Goal: Download file/media

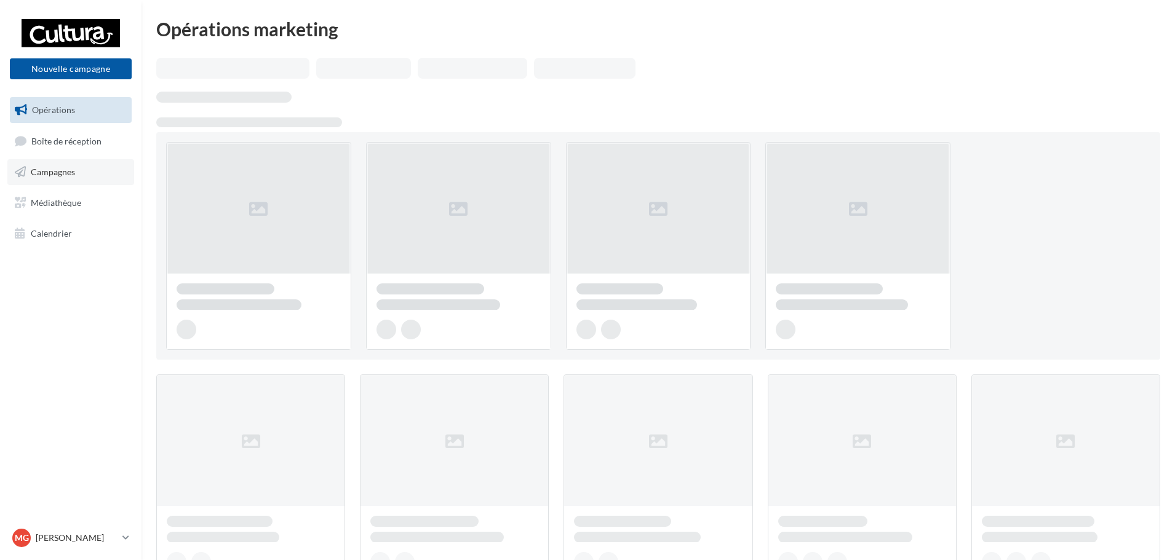
click at [82, 176] on link "Campagnes" at bounding box center [70, 172] width 127 height 26
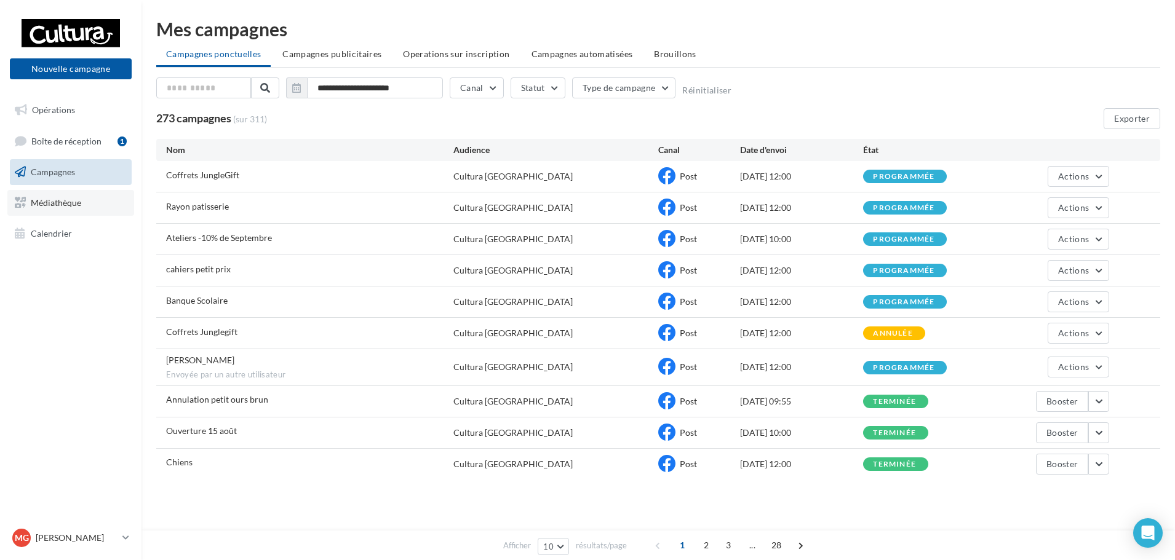
click at [114, 215] on link "Médiathèque" at bounding box center [70, 203] width 127 height 26
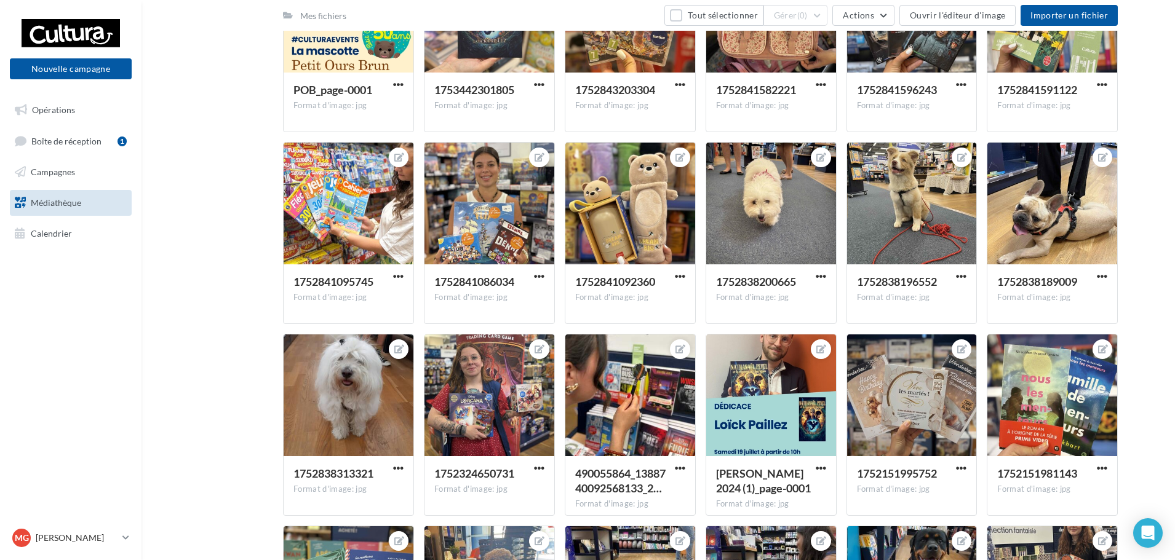
scroll to position [615, 0]
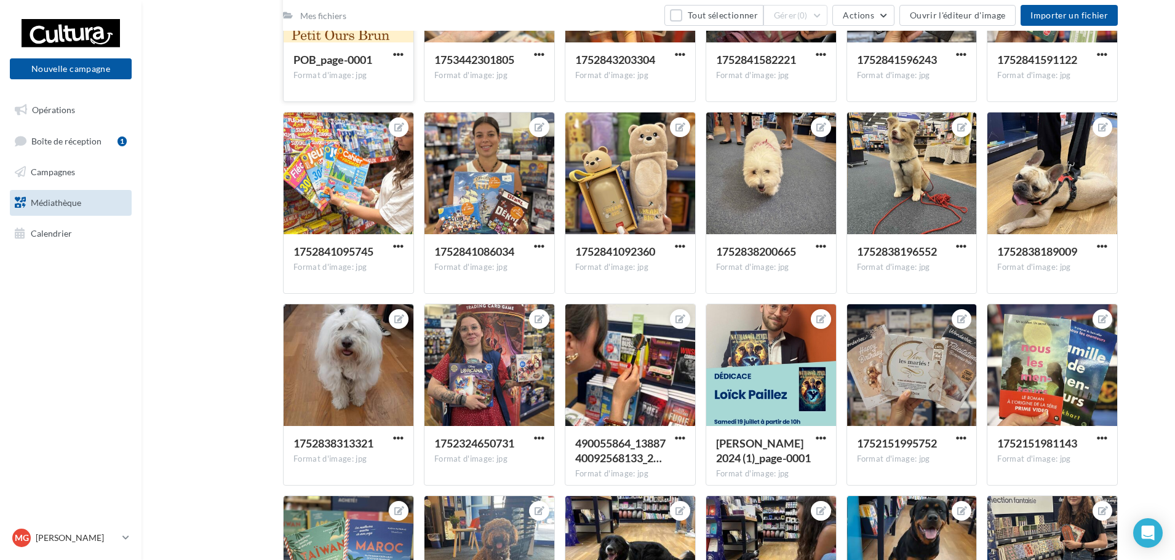
click at [405, 51] on button "button" at bounding box center [398, 55] width 15 height 12
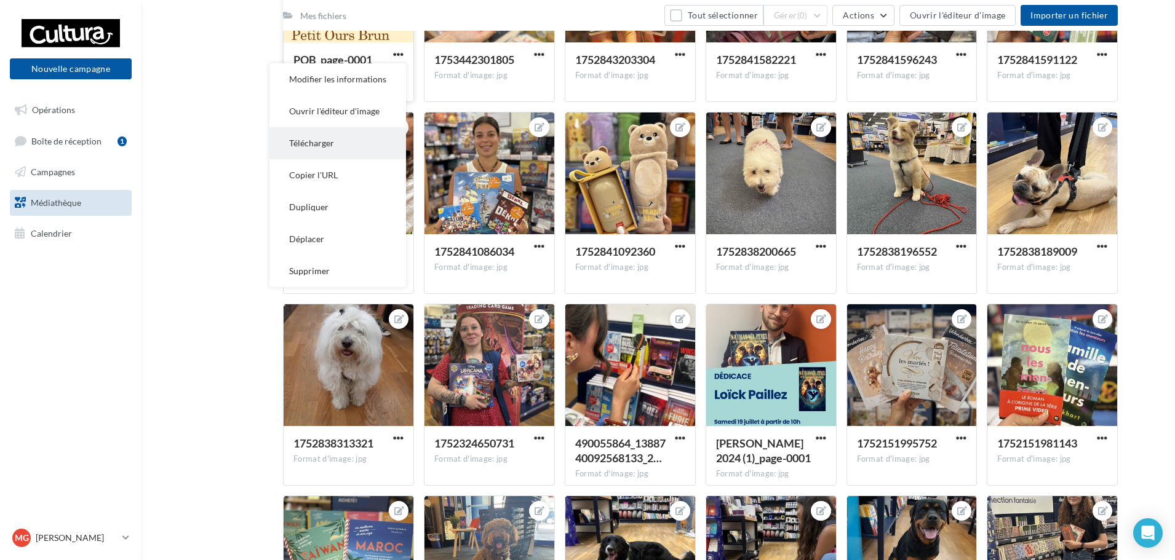
click at [351, 149] on button "Télécharger" at bounding box center [337, 143] width 137 height 32
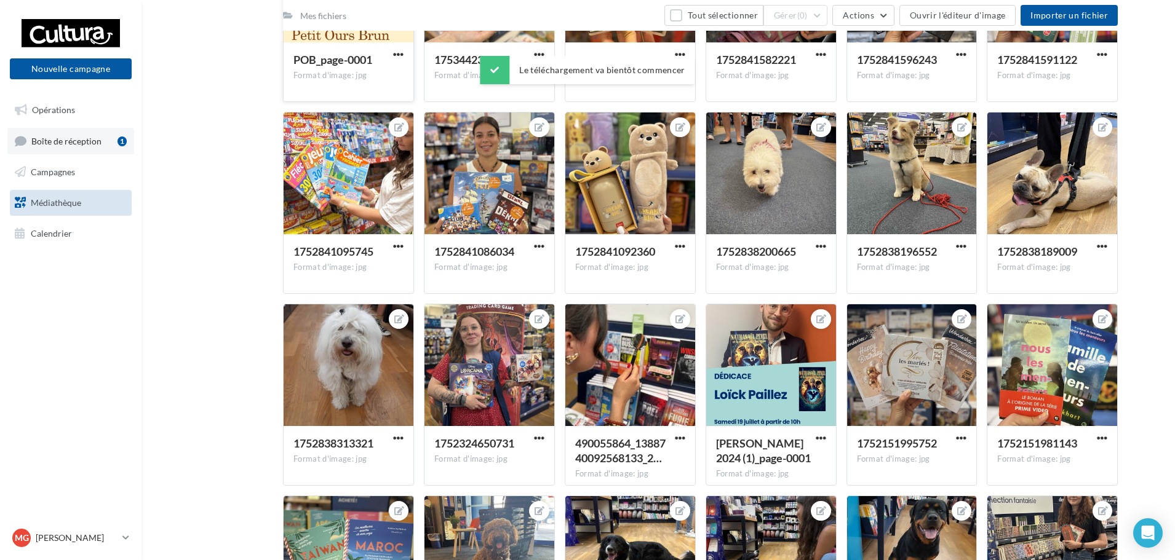
click at [72, 145] on span "Boîte de réception" at bounding box center [66, 140] width 70 height 10
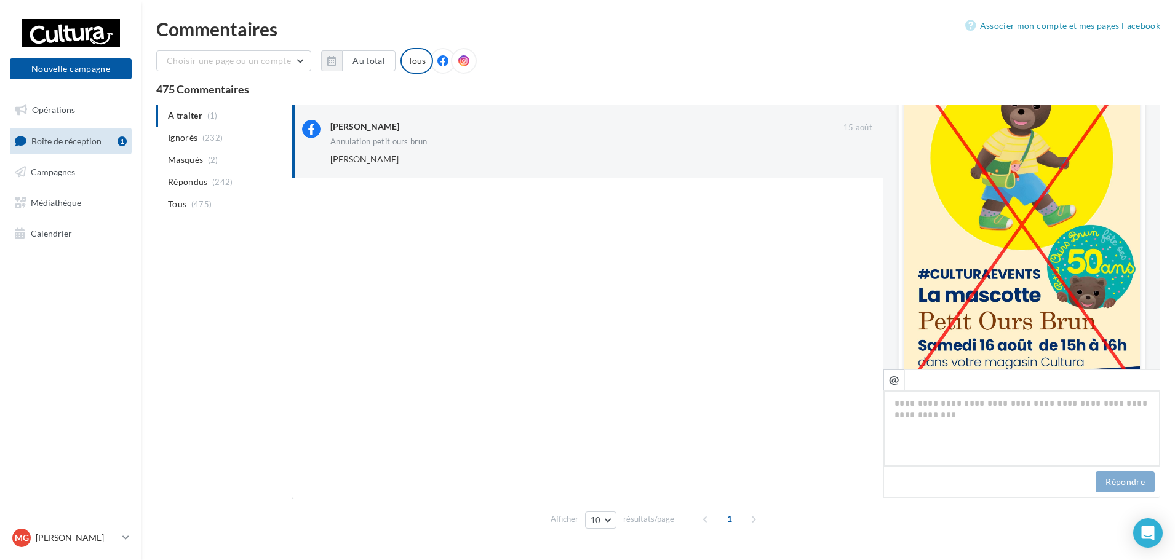
scroll to position [407, 0]
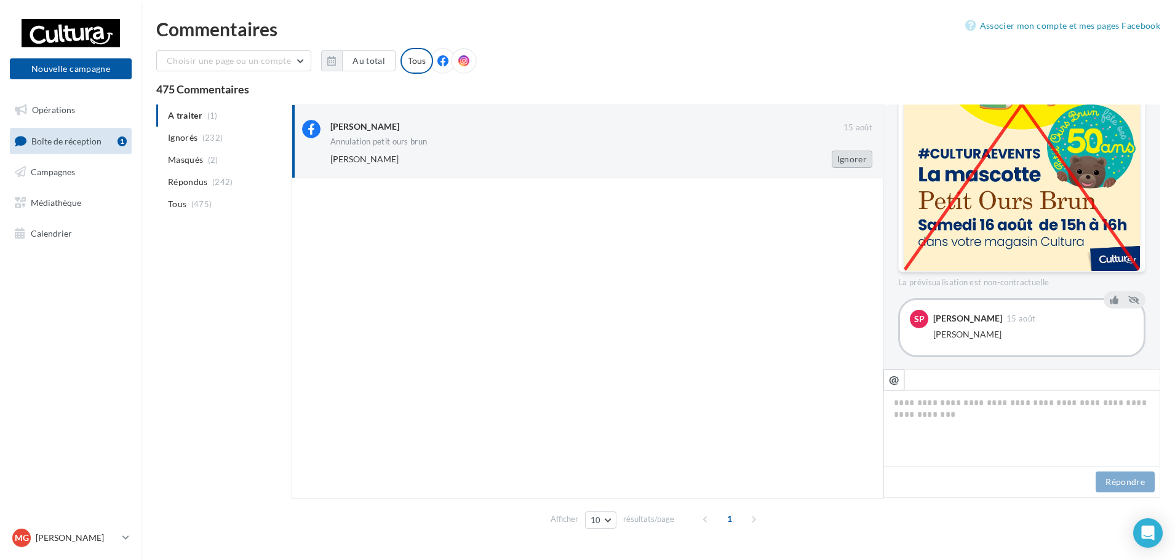
click at [846, 164] on button "Ignorer" at bounding box center [851, 159] width 41 height 17
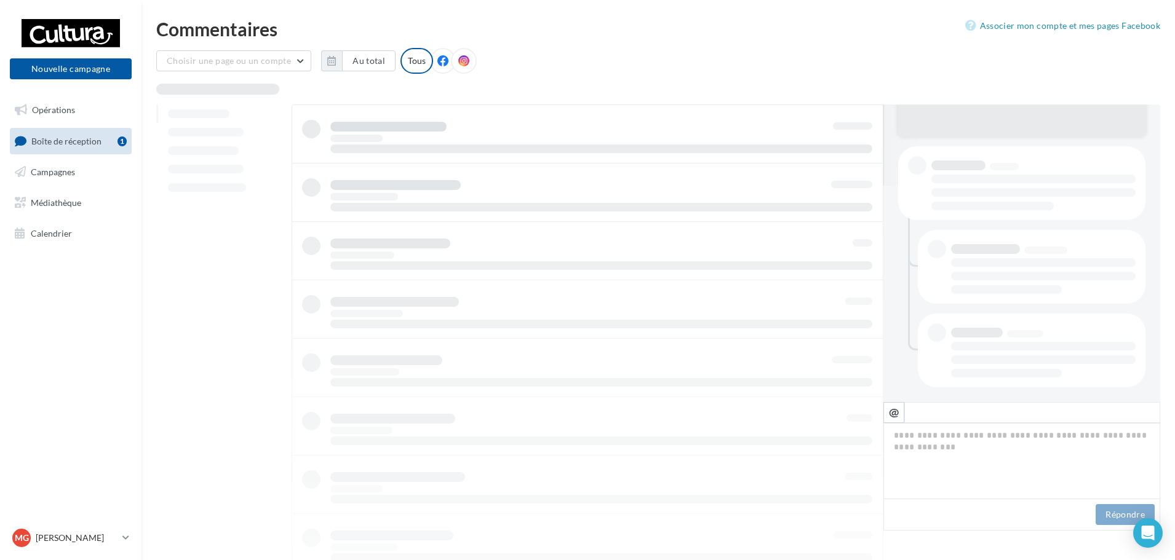
scroll to position [216, 0]
